Goal: Information Seeking & Learning: Learn about a topic

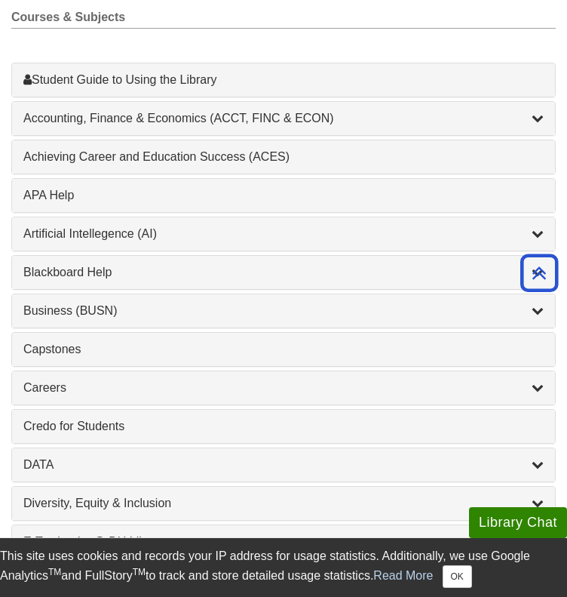
scroll to position [522, 0]
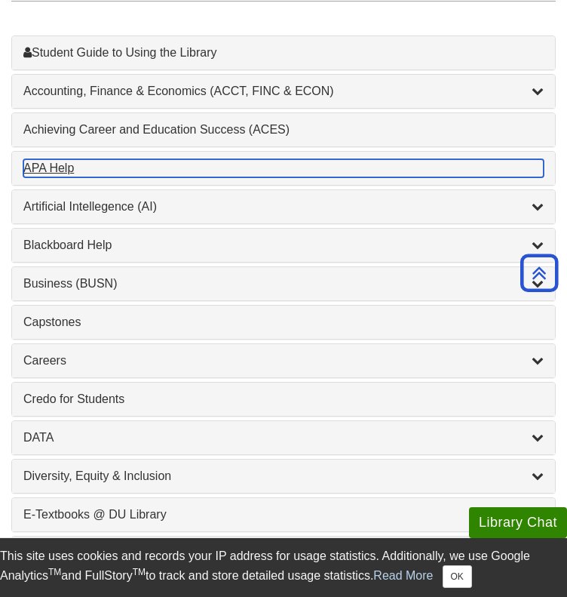
click at [77, 159] on div "APA Help , 1 guides" at bounding box center [283, 168] width 520 height 18
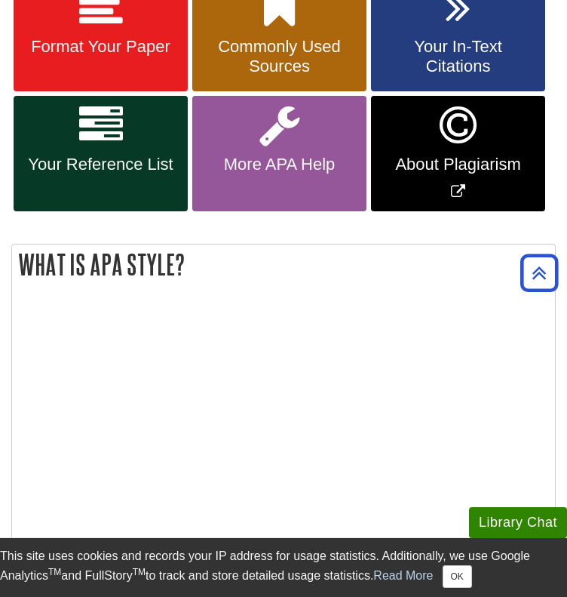
scroll to position [368, 0]
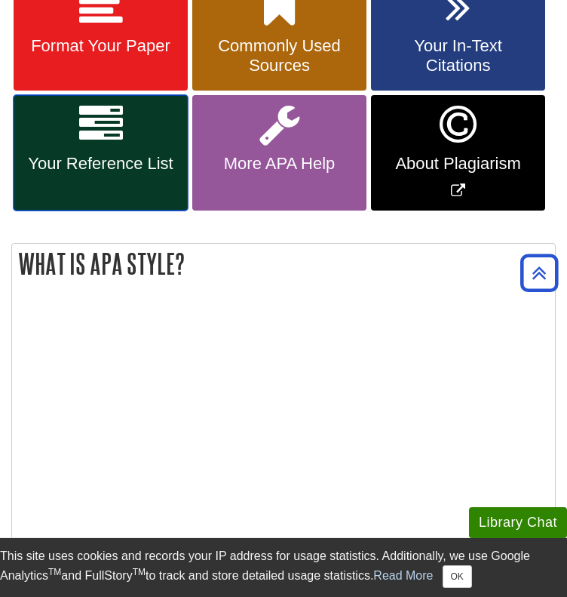
click at [96, 154] on span "Your Reference List" at bounding box center [101, 164] width 152 height 20
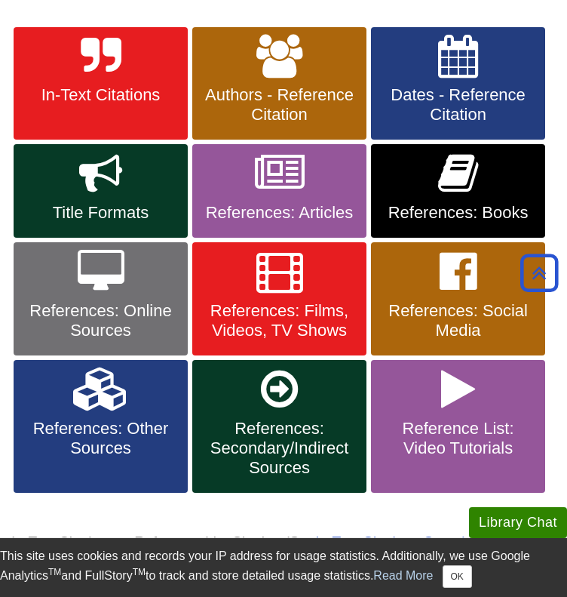
scroll to position [321, 0]
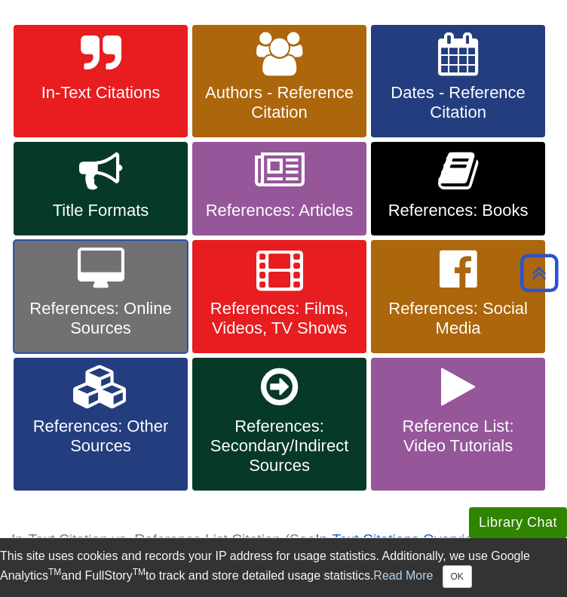
click at [63, 251] on link "References: Online Sources" at bounding box center [101, 296] width 174 height 113
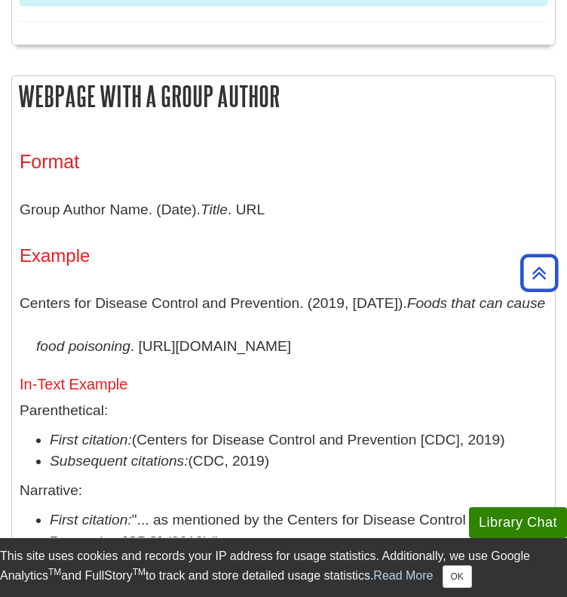
scroll to position [1674, 0]
